Goal: Task Accomplishment & Management: Use online tool/utility

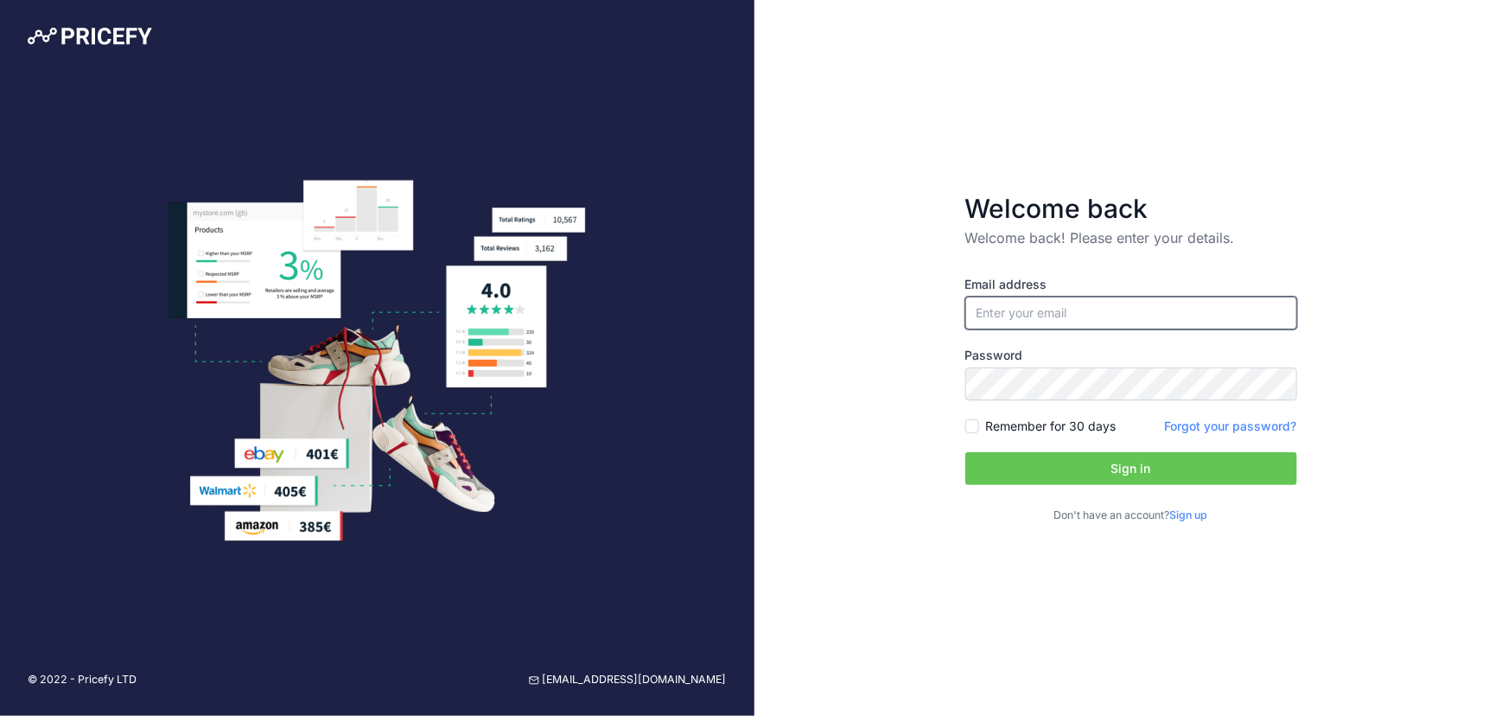
click at [996, 308] on input "email" at bounding box center [1131, 312] width 332 height 33
type input "[EMAIL_ADDRESS][DOMAIN_NAME]"
click at [1107, 462] on button "Sign in" at bounding box center [1131, 468] width 332 height 33
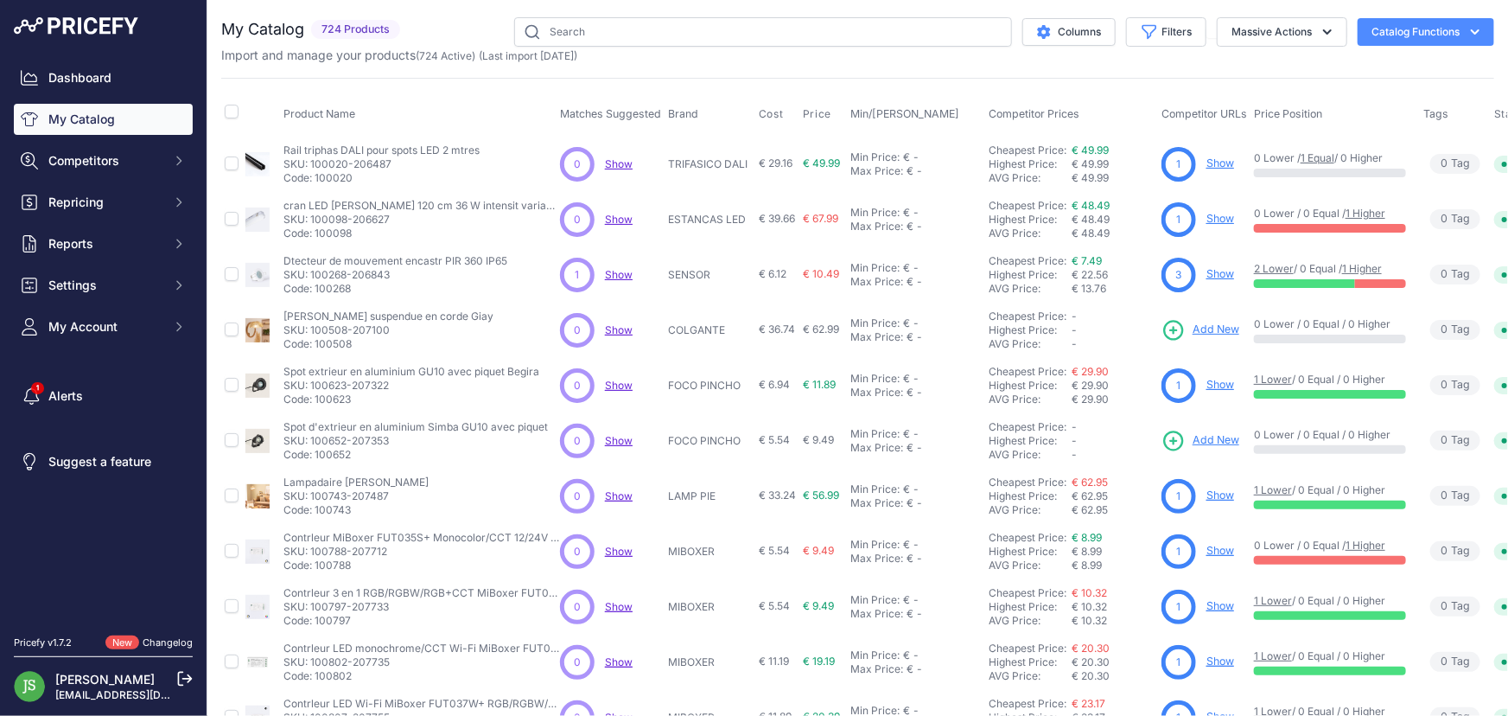
click at [1206, 25] on span "Massive Actions" at bounding box center [1276, 31] width 141 height 13
click at [1177, 29] on button "Filters" at bounding box center [1166, 31] width 80 height 29
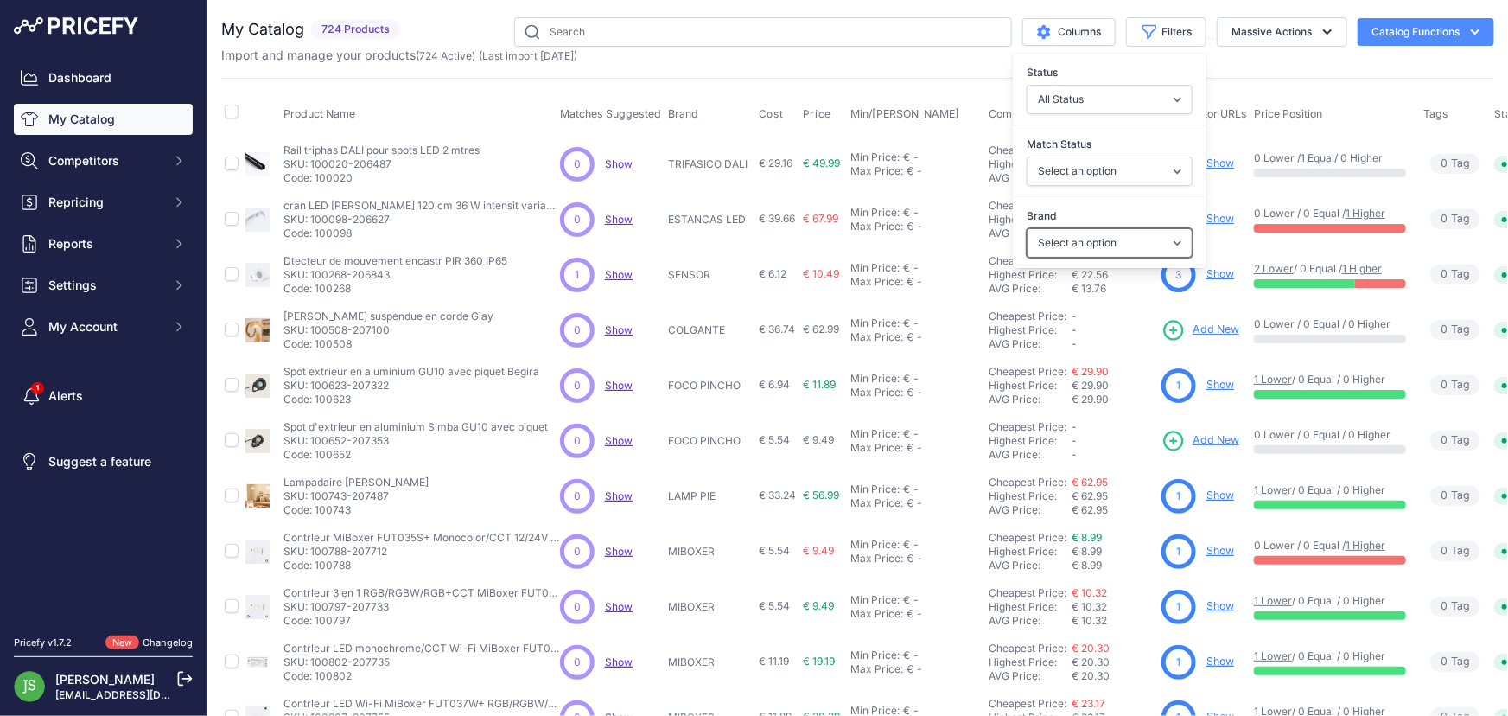
click at [1112, 228] on select "Select an option 120x30 120X60 3M 60X30 60X60 ACCESORIO PANEL AERO ALIMENTACION…" at bounding box center [1110, 242] width 166 height 29
click at [1115, 248] on select "Select an option 120x30 120X60 3M 60X30 60X60 ACCESORIO PANEL AERO ALIMENTACION…" at bounding box center [1110, 242] width 166 height 29
select select "120x30"
click at [1027, 228] on select "Select an option 120x30 120X60 3M 60X30 60X60 ACCESORIO PANEL AERO ALIMENTACION…" at bounding box center [1110, 242] width 166 height 29
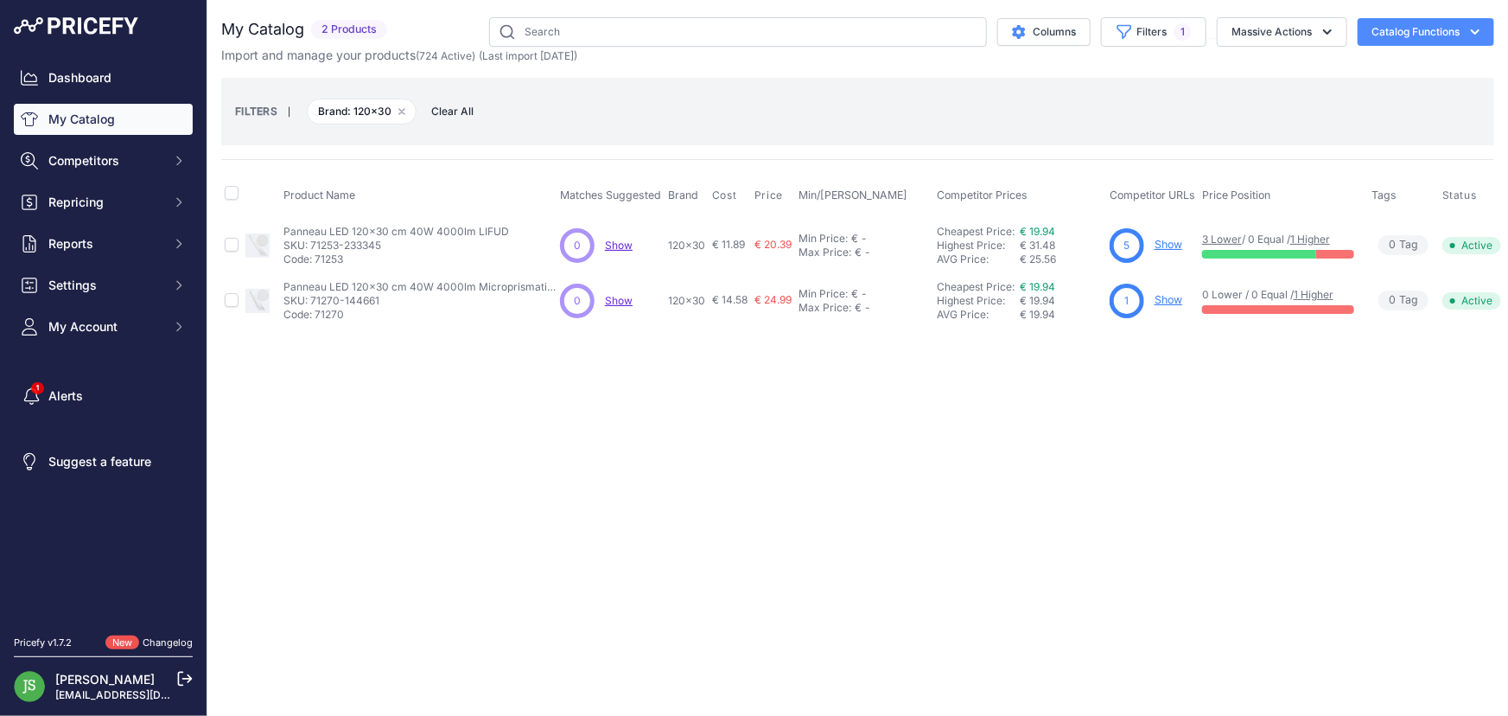
click at [854, 112] on div "FILTERS | Brand: 120x30 Remove filter option Clear All" at bounding box center [857, 111] width 1245 height 47
click at [1149, 33] on button "Filters 1" at bounding box center [1153, 31] width 105 height 29
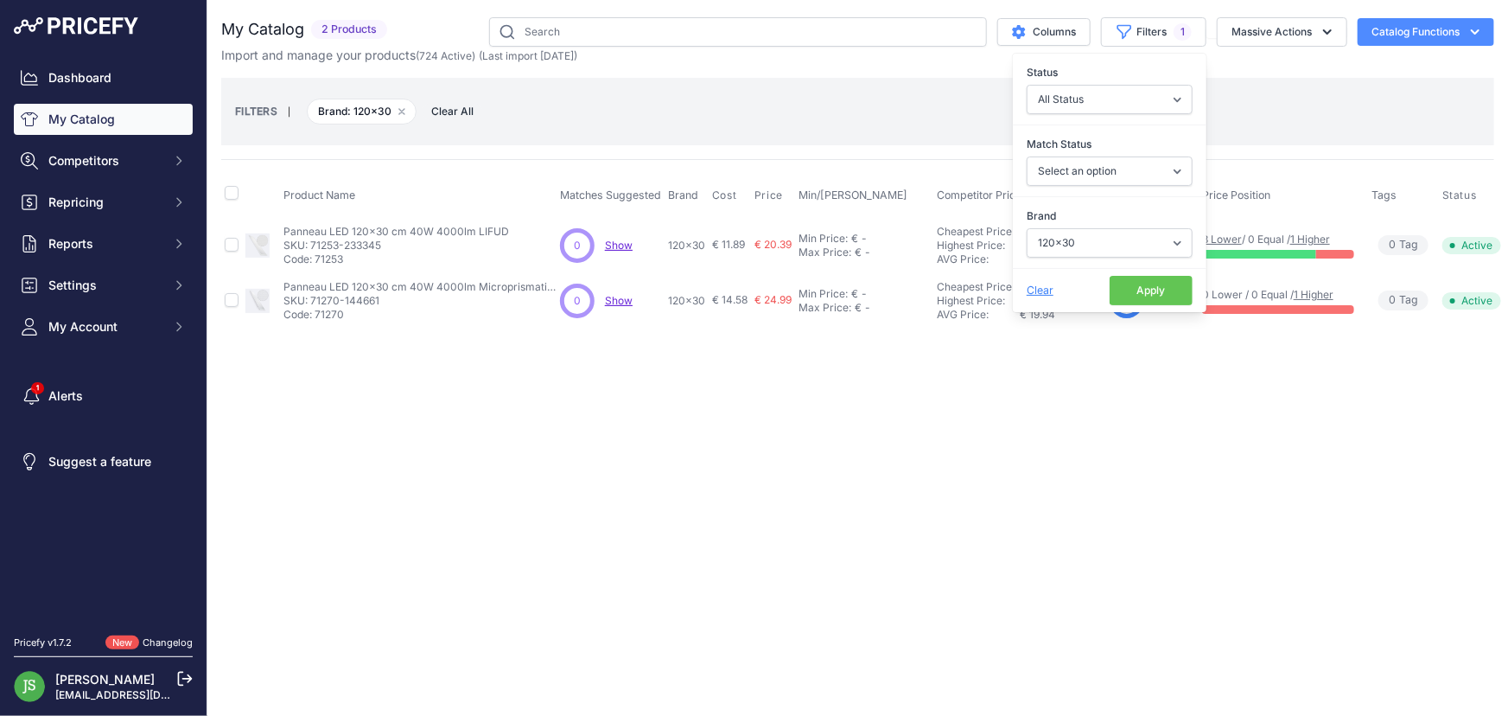
click at [1071, 225] on div "Brand Select an option 120x30 120X60 3M 60X30 60X60 ACCESORIO PANEL AERO ALIMEN…" at bounding box center [1110, 233] width 194 height 64
click at [1083, 237] on select "Select an option 120x30 120X60 3M 60X30 60X60 ACCESORIO PANEL AERO ALIMENTACION…" at bounding box center [1110, 242] width 166 height 29
select select "120X60"
click at [1027, 228] on select "Select an option 120x30 120X60 3M 60X30 60X60 ACCESORIO PANEL AERO ALIMENTACION…" at bounding box center [1110, 242] width 166 height 29
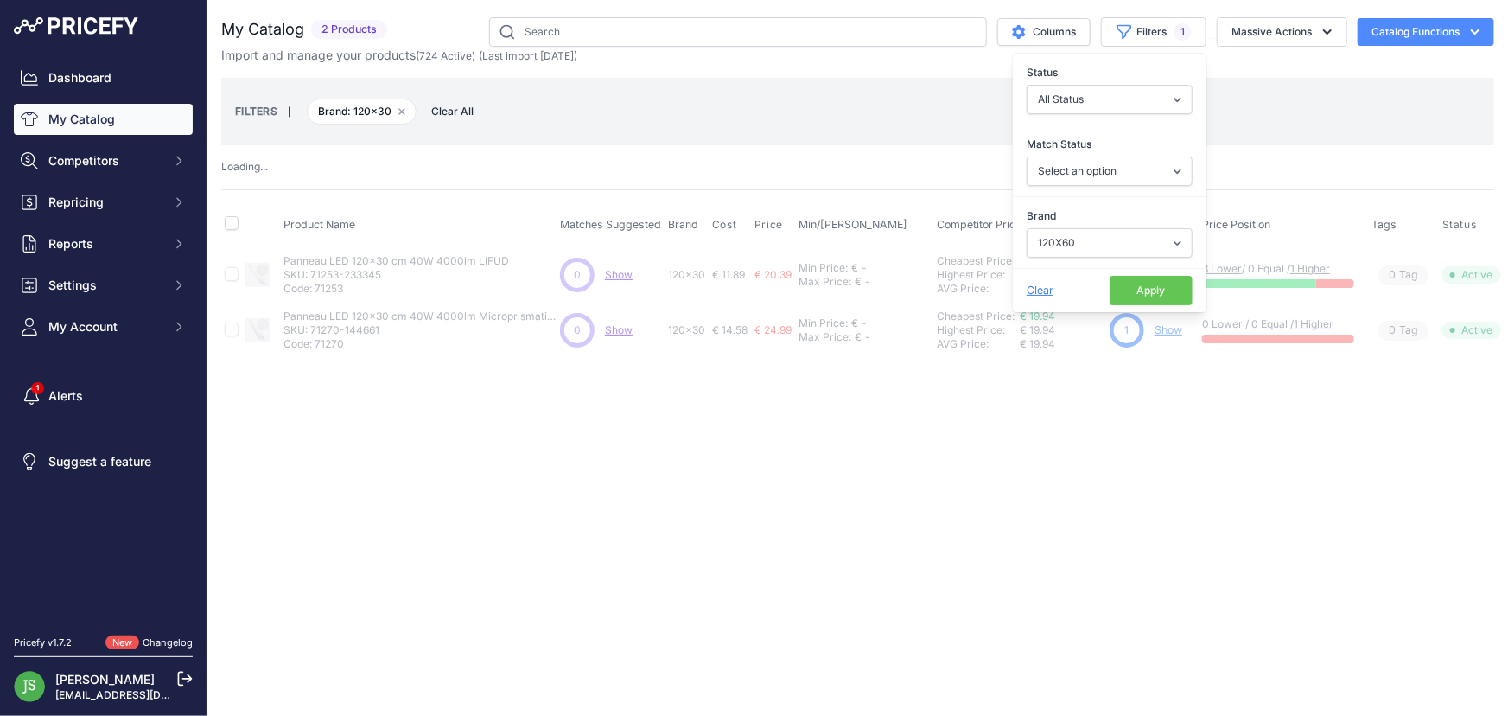
click at [1155, 475] on div "Close You are not connected to the internet." at bounding box center [857, 358] width 1301 height 716
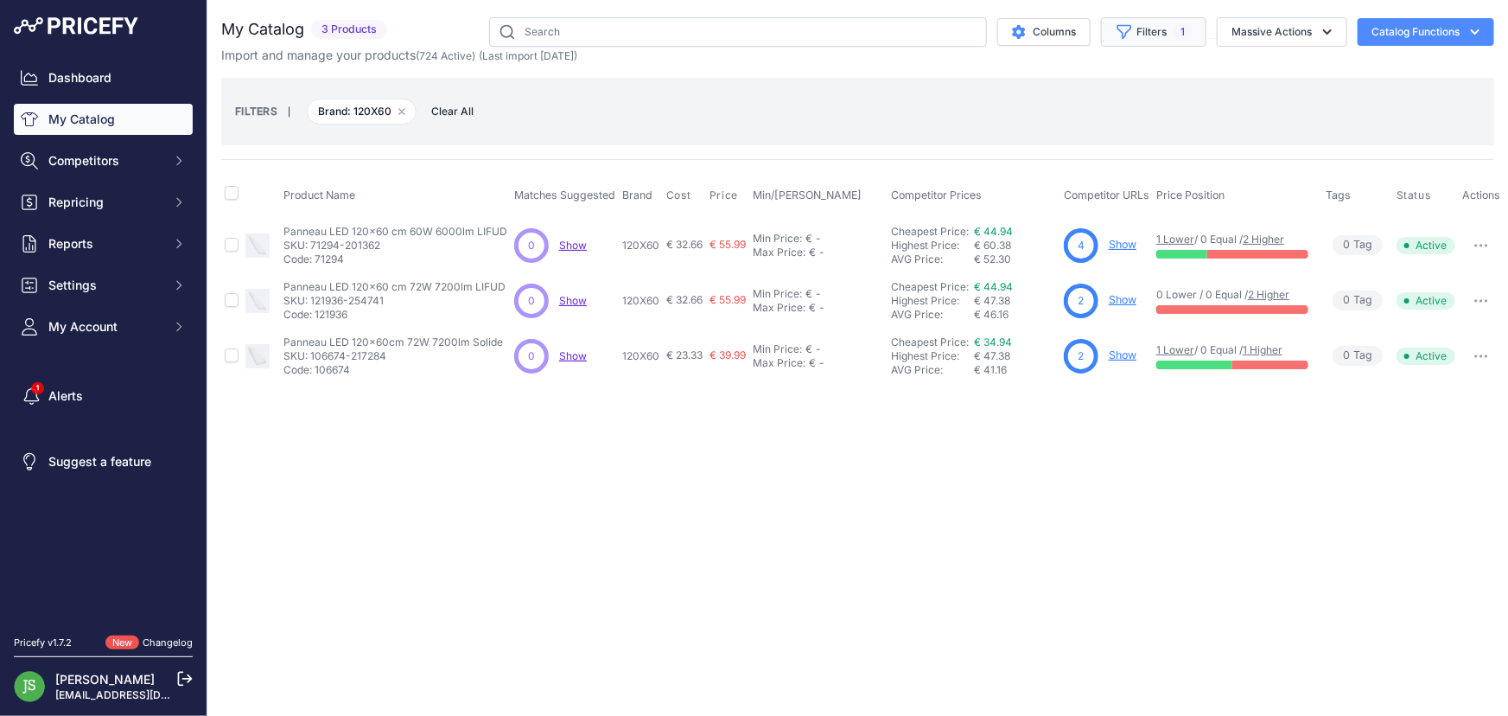
click at [1121, 35] on icon "button" at bounding box center [1124, 32] width 13 height 13
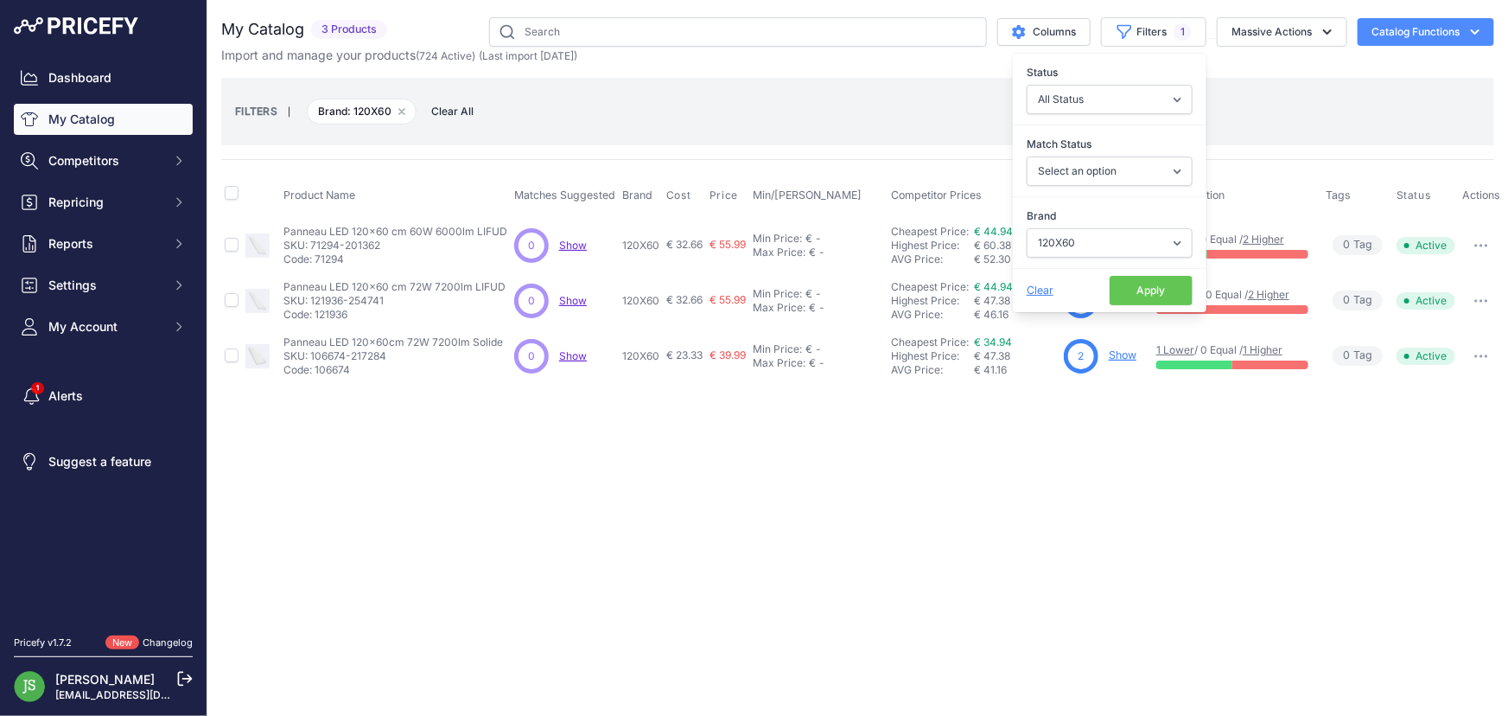
drag, startPoint x: 1098, startPoint y: 216, endPoint x: 1102, endPoint y: 237, distance: 21.2
click at [1098, 221] on label "Brand" at bounding box center [1110, 215] width 166 height 17
click at [1098, 228] on select "Select an option 120x30 120X60 3M 60X30 60X60 ACCESORIO PANEL AERO ALIMENTACION…" at bounding box center [1110, 242] width 166 height 29
click at [1104, 238] on select "Select an option 120x30 120X60 3M 60X30 60X60 ACCESORIO PANEL AERO ALIMENTACION…" at bounding box center [1110, 242] width 166 height 29
select select "60X30"
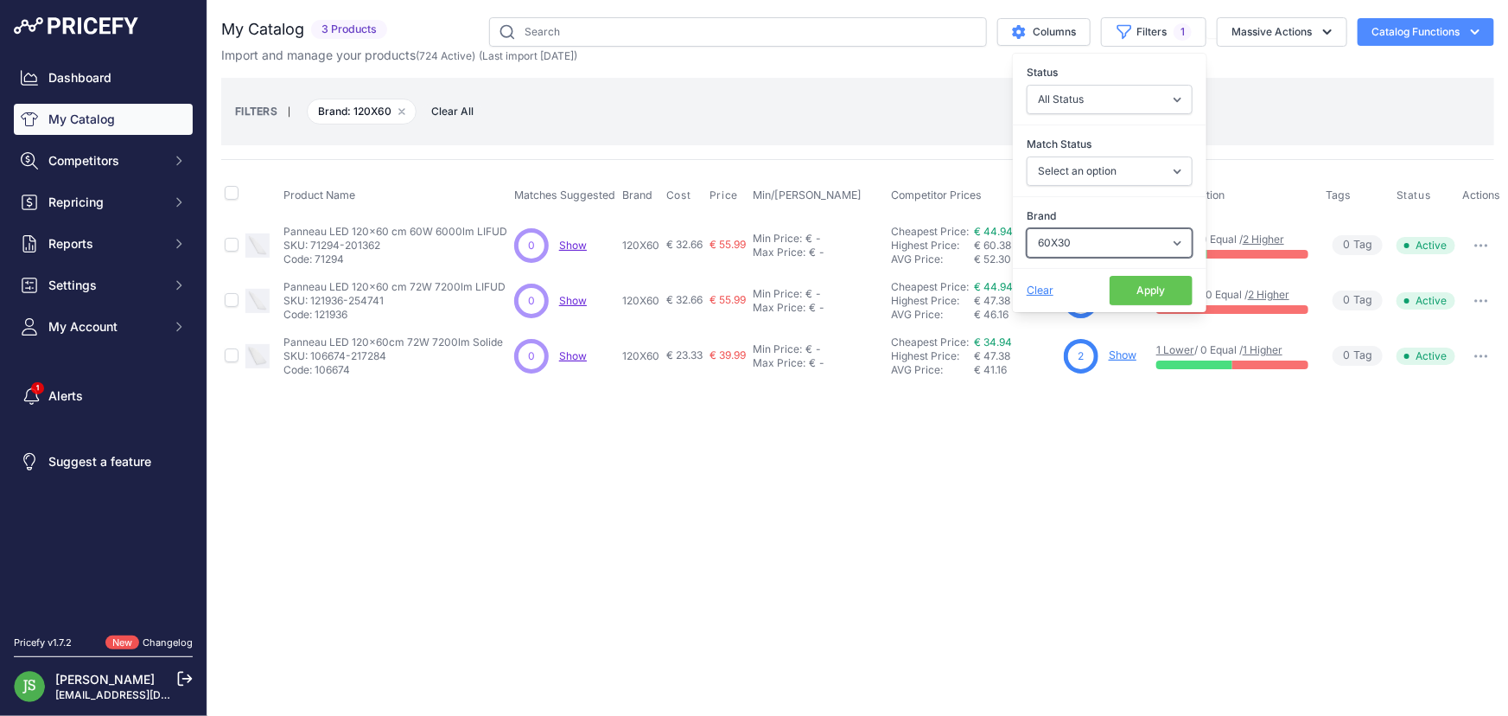
click at [1027, 228] on select "Select an option 120x30 120X60 3M 60X30 60X60 ACCESORIO PANEL AERO ALIMENTACION…" at bounding box center [1110, 242] width 166 height 29
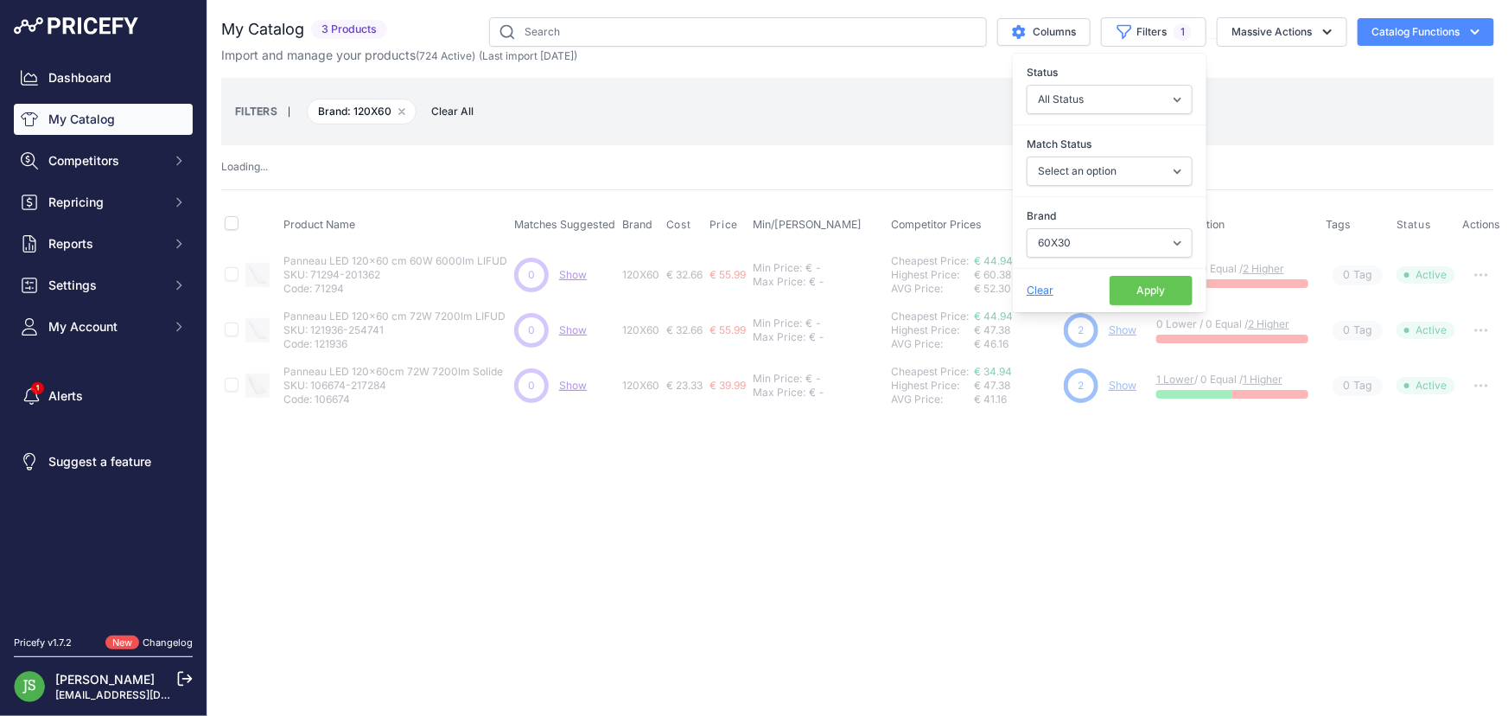
click at [1044, 485] on div "Close You are not connected to the internet." at bounding box center [857, 358] width 1301 height 716
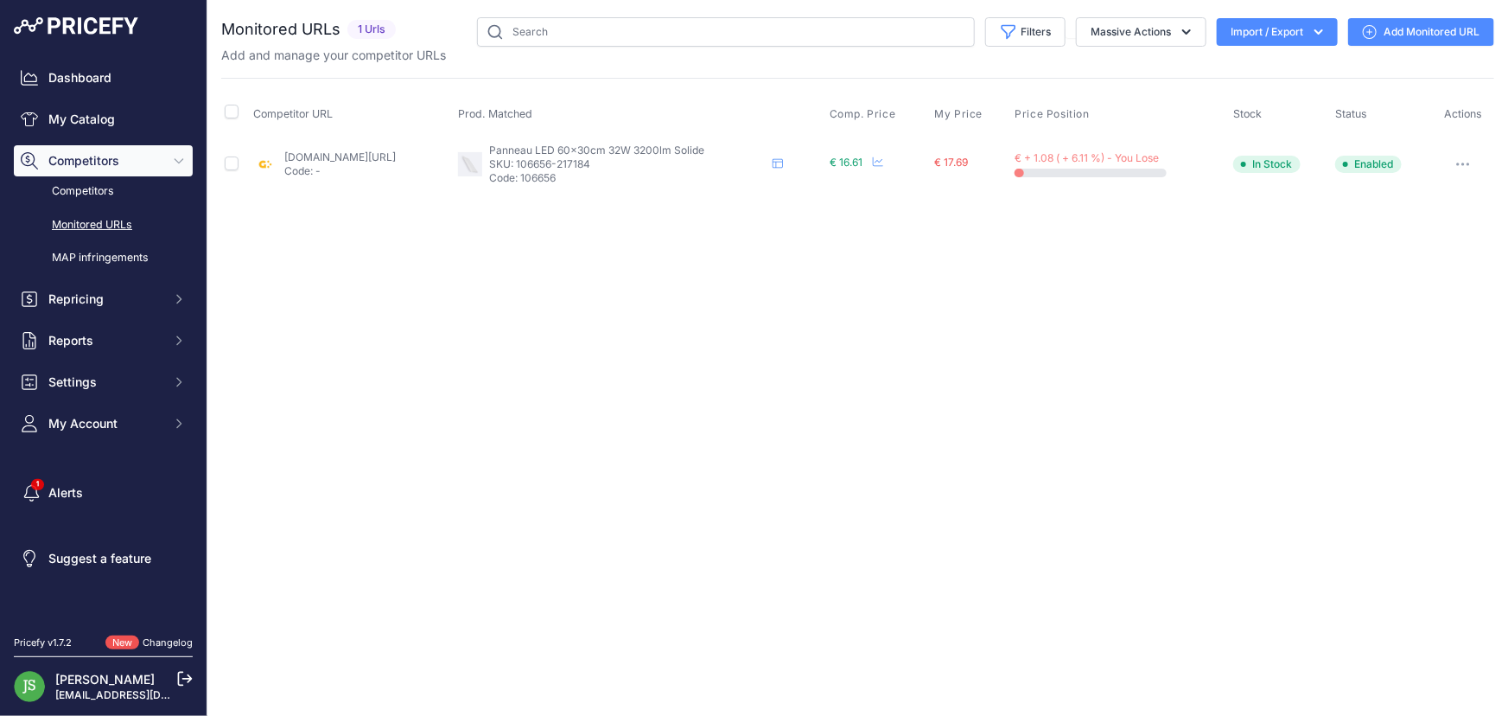
click at [1416, 25] on link "Add Monitored URL" at bounding box center [1421, 32] width 146 height 28
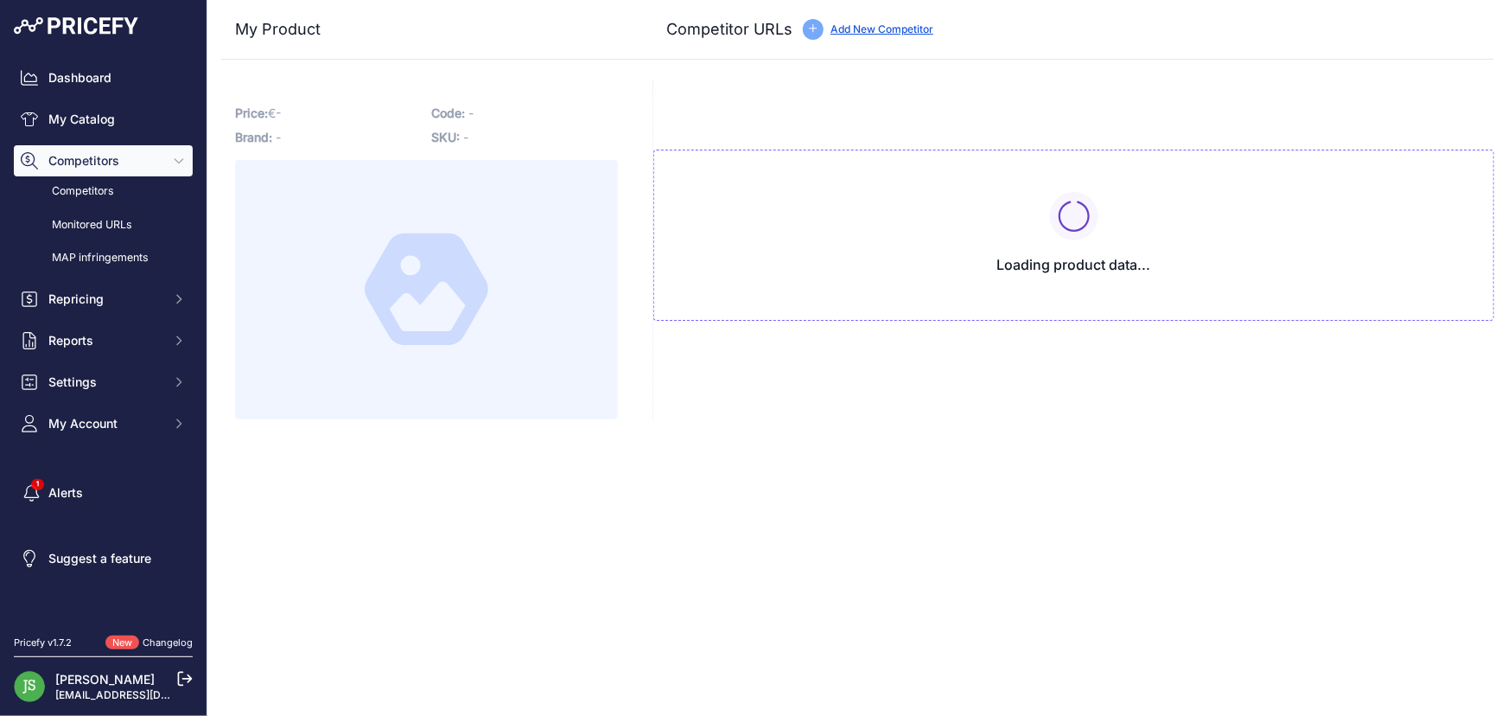
type input "[DOMAIN_NAME][URL]"
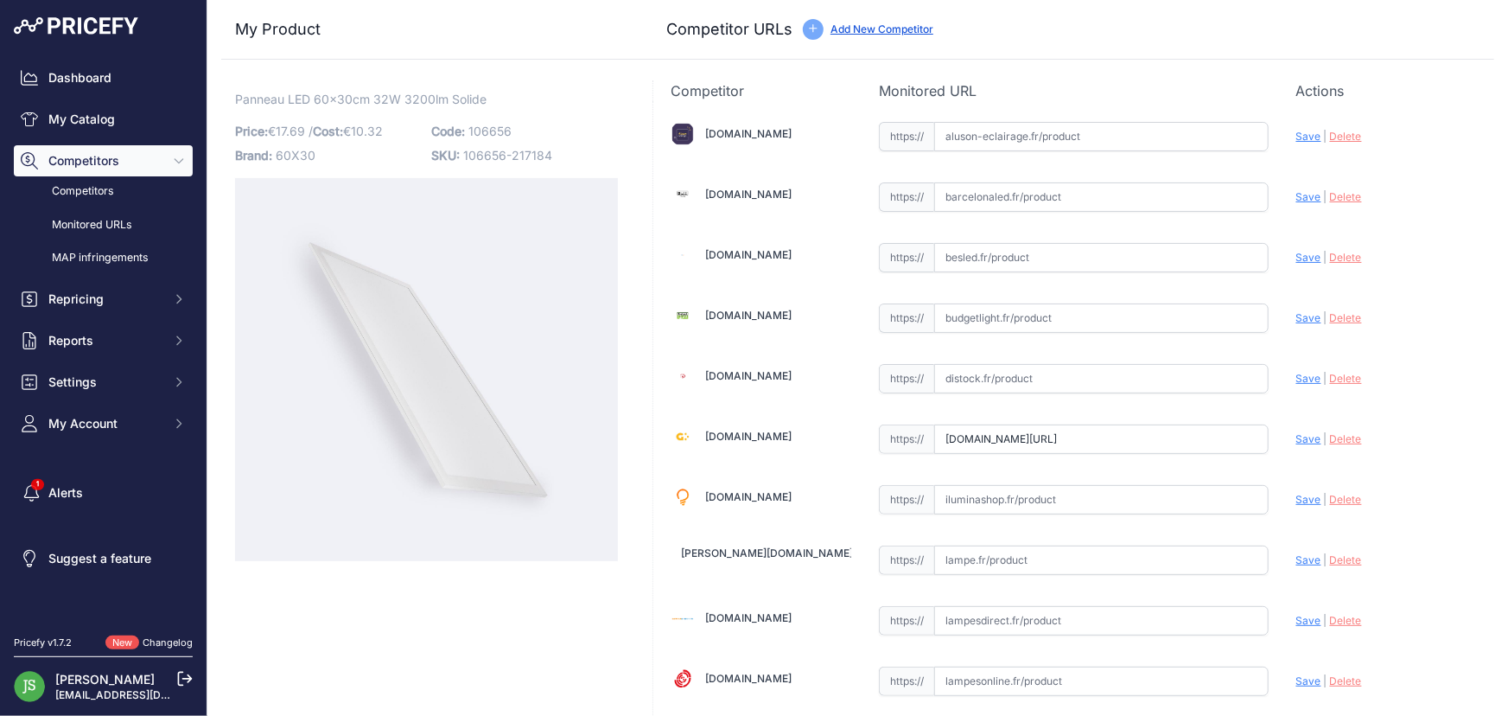
click at [1009, 132] on input "text" at bounding box center [1101, 136] width 334 height 29
paste input "[URL][DOMAIN_NAME]"
click at [1305, 132] on span "Save" at bounding box center [1308, 136] width 25 height 13
type input "https://www.aluson-eclairage.fr/dalles-paves/19965-dalle-led-30x60-32mm-15w-160…"
click at [1027, 184] on input "text" at bounding box center [1101, 196] width 334 height 29
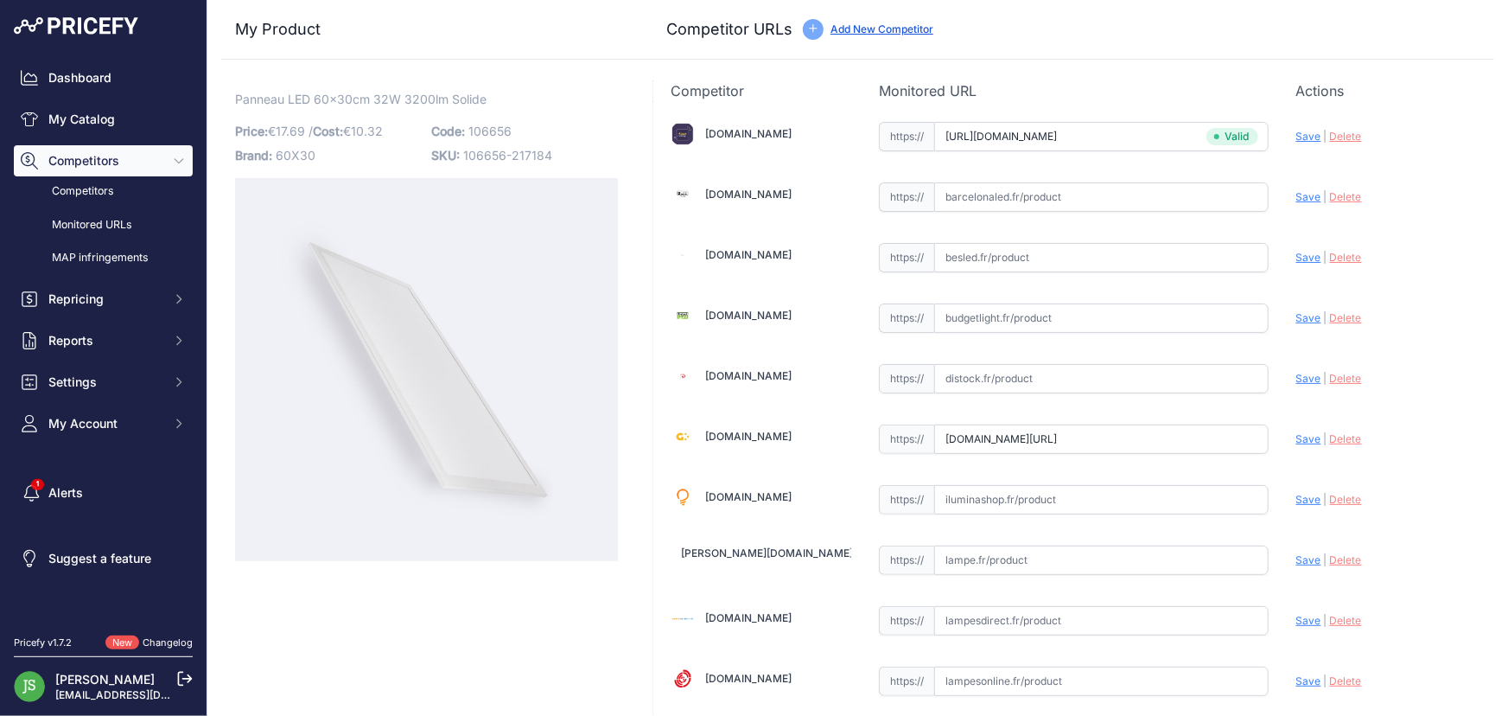
click at [1007, 180] on div "https:// Valid" at bounding box center [1074, 195] width 390 height 33
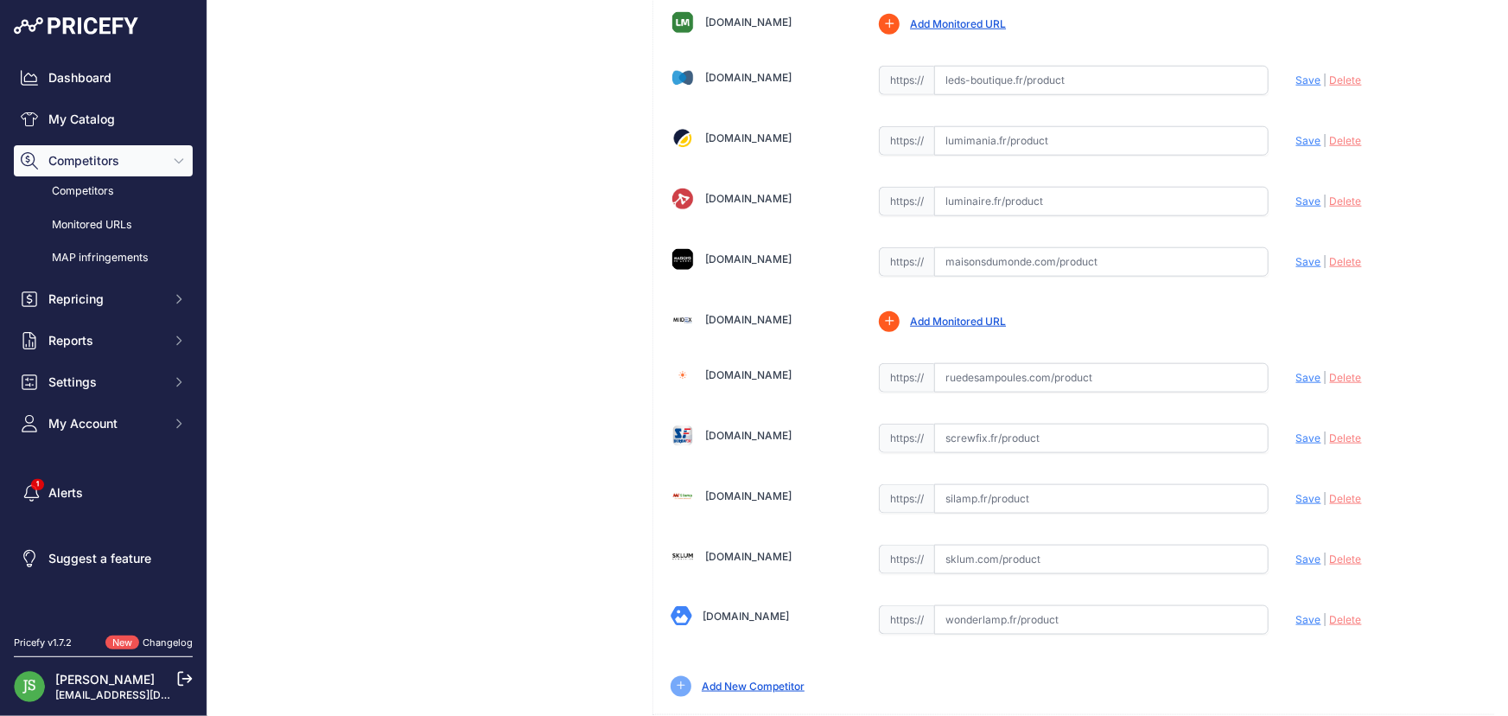
scroll to position [821, 0]
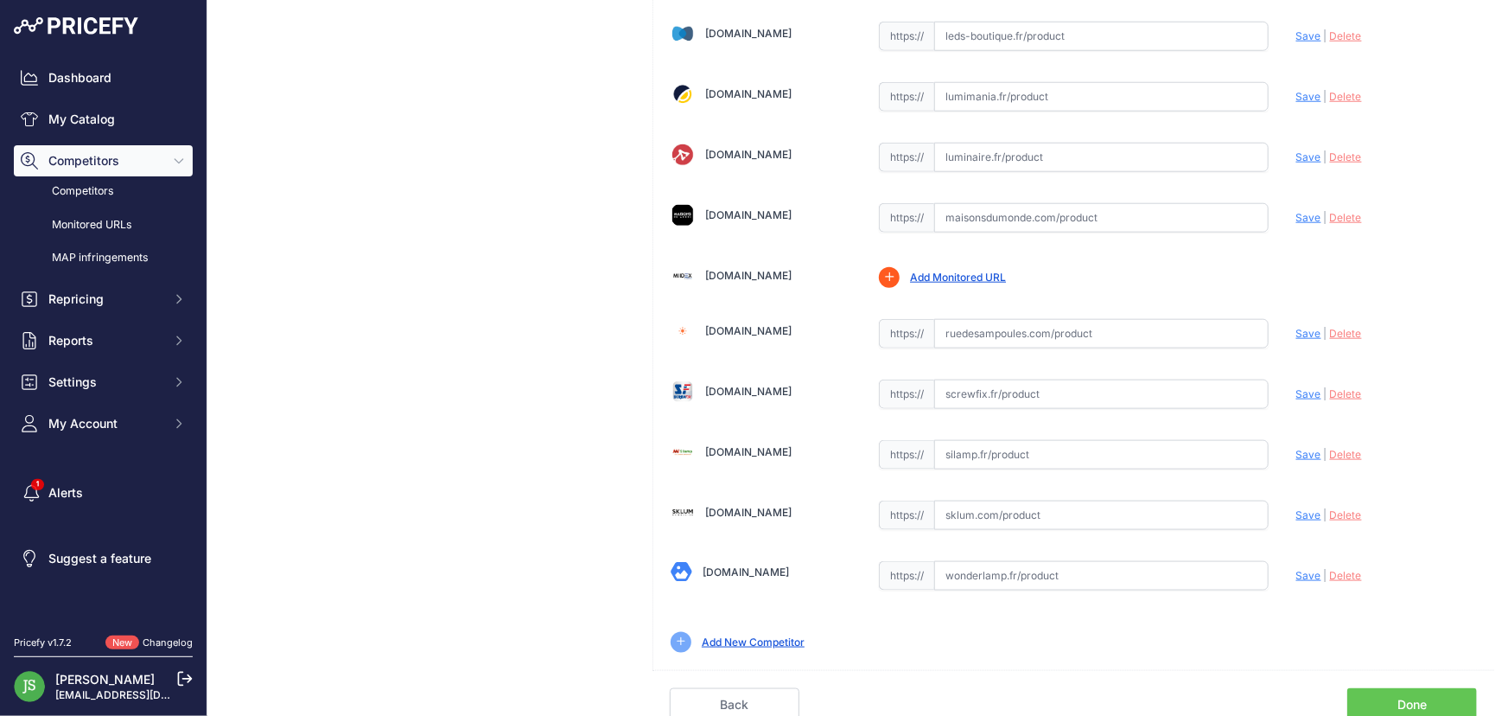
drag, startPoint x: 1416, startPoint y: 295, endPoint x: 1435, endPoint y: 551, distance: 256.5
click at [1421, 691] on link "Done" at bounding box center [1412, 704] width 130 height 33
